Goal: Download file/media

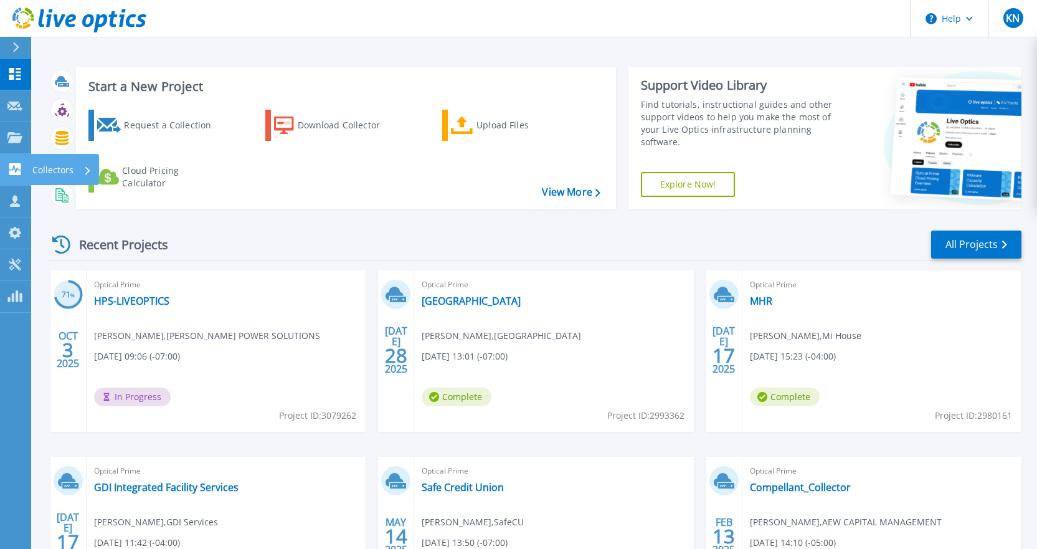
click at [6, 162] on link "Collectors Collectors" at bounding box center [15, 170] width 31 height 32
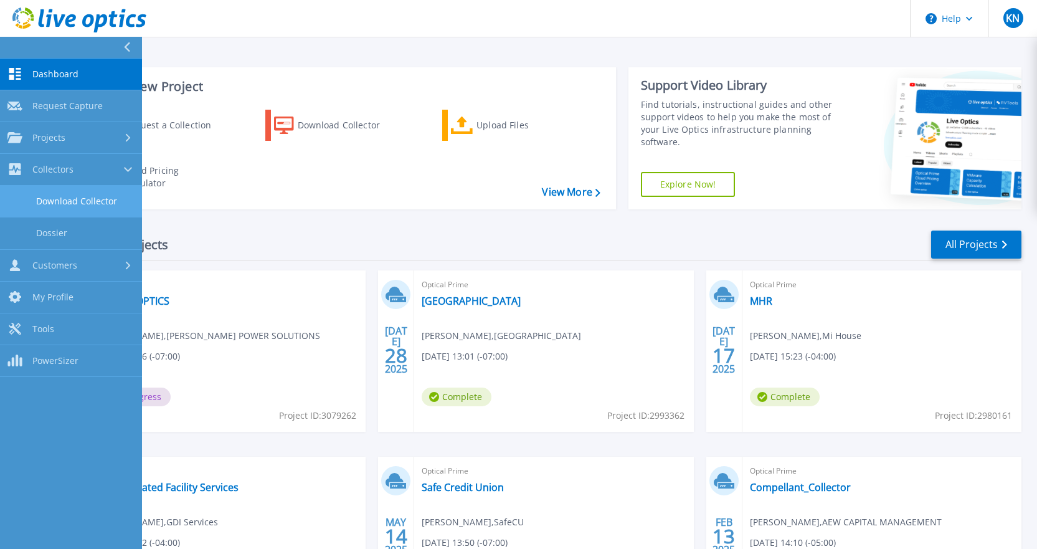
click at [64, 200] on link "Download Collector" at bounding box center [71, 202] width 142 height 32
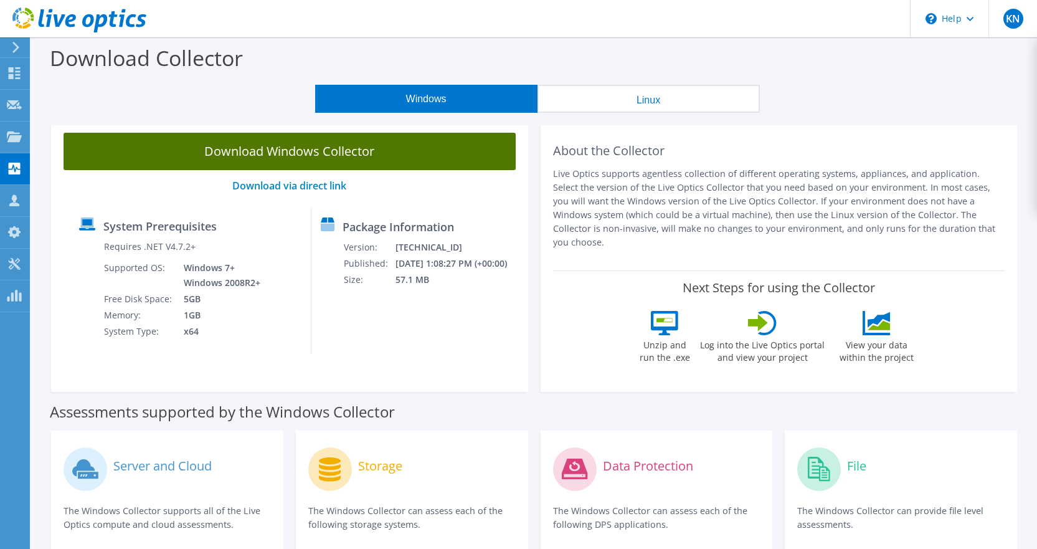
click at [245, 159] on link "Download Windows Collector" at bounding box center [290, 151] width 452 height 37
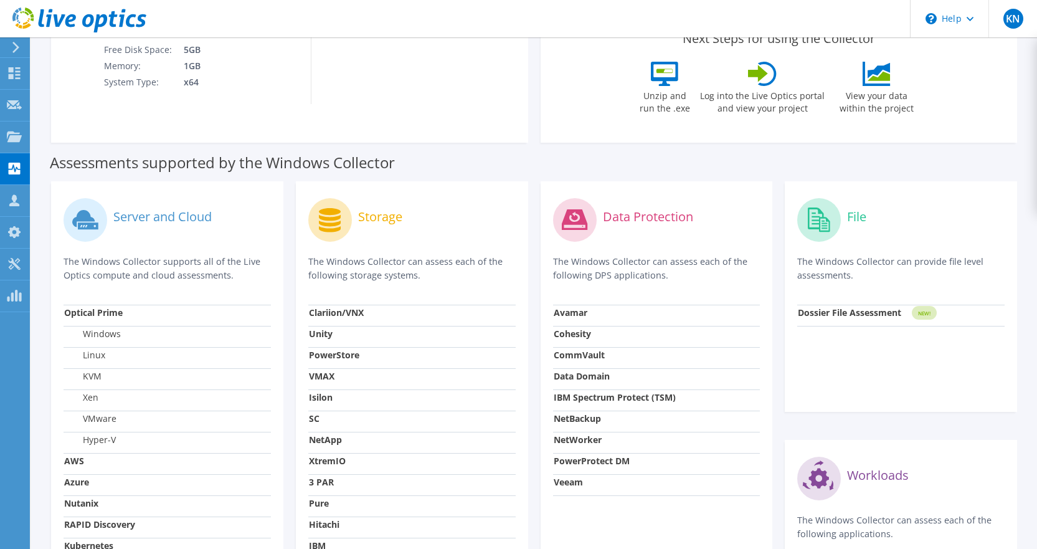
scroll to position [420, 0]
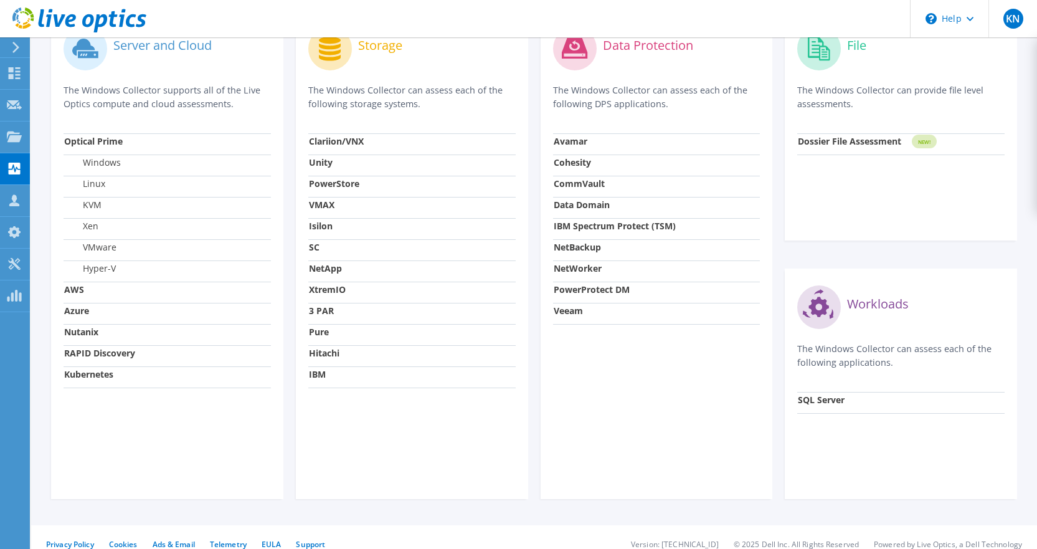
click at [82, 326] on strong "Nutanix" at bounding box center [81, 332] width 34 height 12
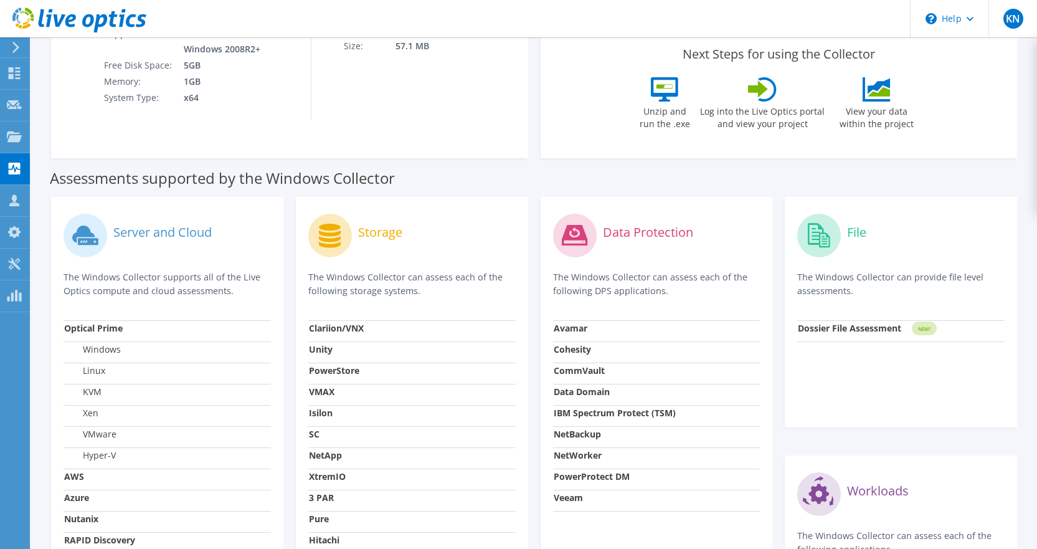
scroll to position [296, 0]
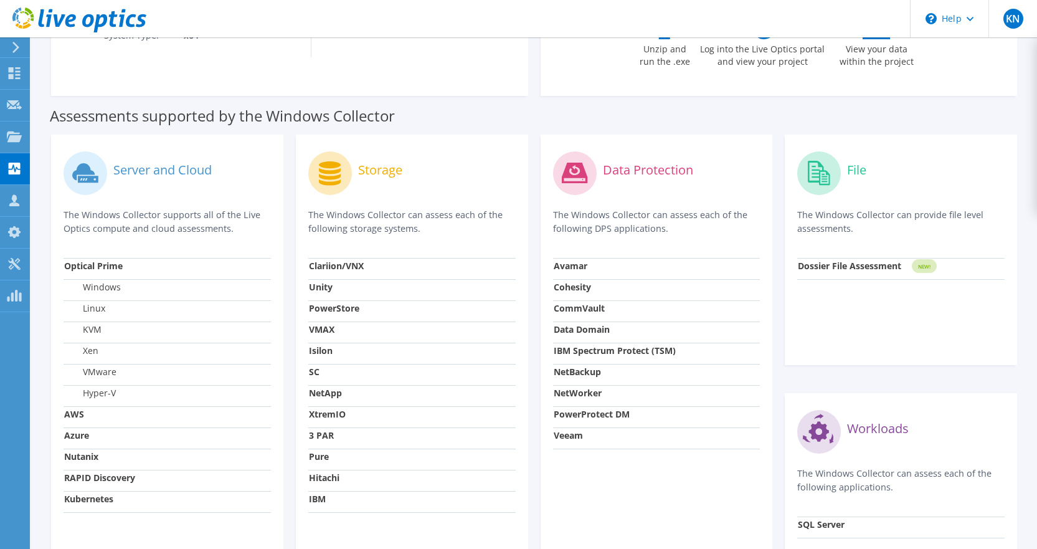
click at [456, 97] on div "Assessments supported by the Windows Collector" at bounding box center [534, 112] width 968 height 31
